Goal: Task Accomplishment & Management: Manage account settings

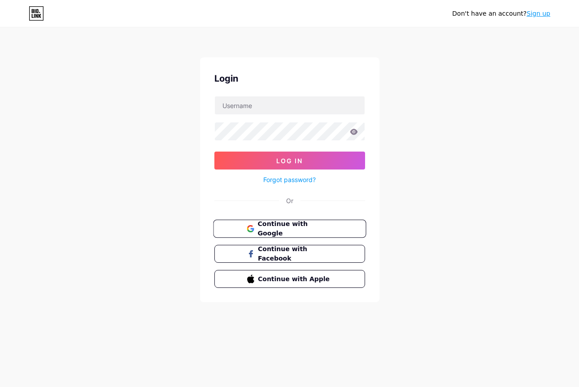
click at [319, 227] on span "Continue with Google" at bounding box center [295, 228] width 75 height 19
